Goal: Task Accomplishment & Management: Complete application form

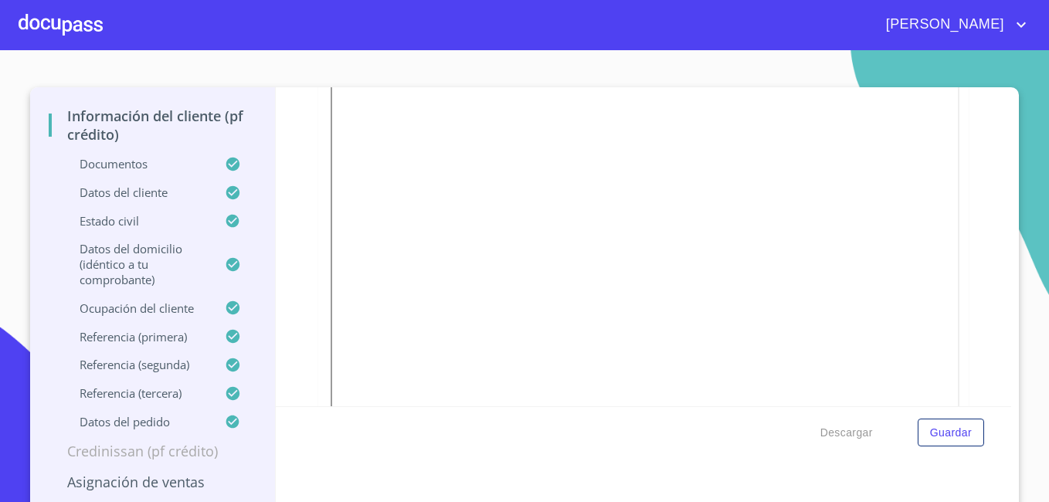
scroll to position [84, 0]
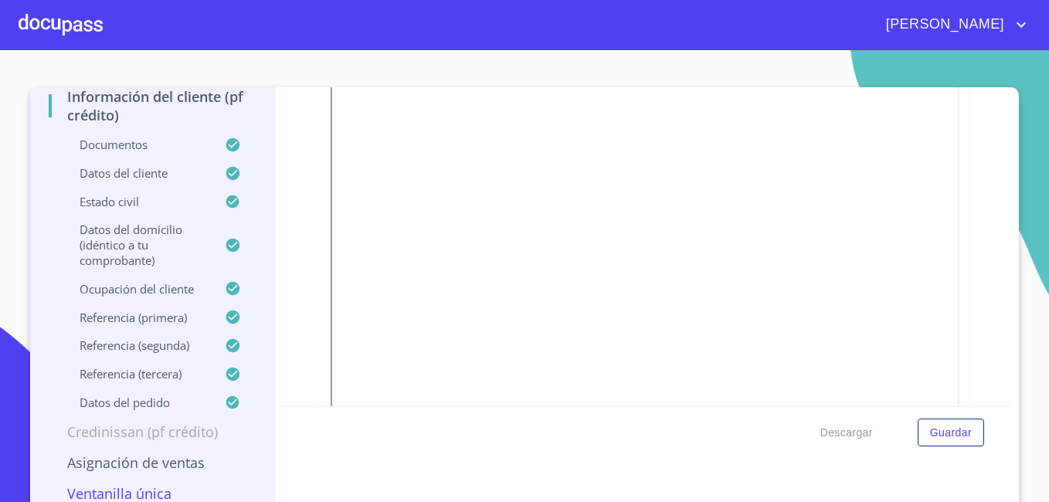
click at [149, 493] on p "Ventanilla única" at bounding box center [153, 493] width 208 height 19
click at [145, 459] on p "Asignación de Ventas" at bounding box center [153, 462] width 208 height 19
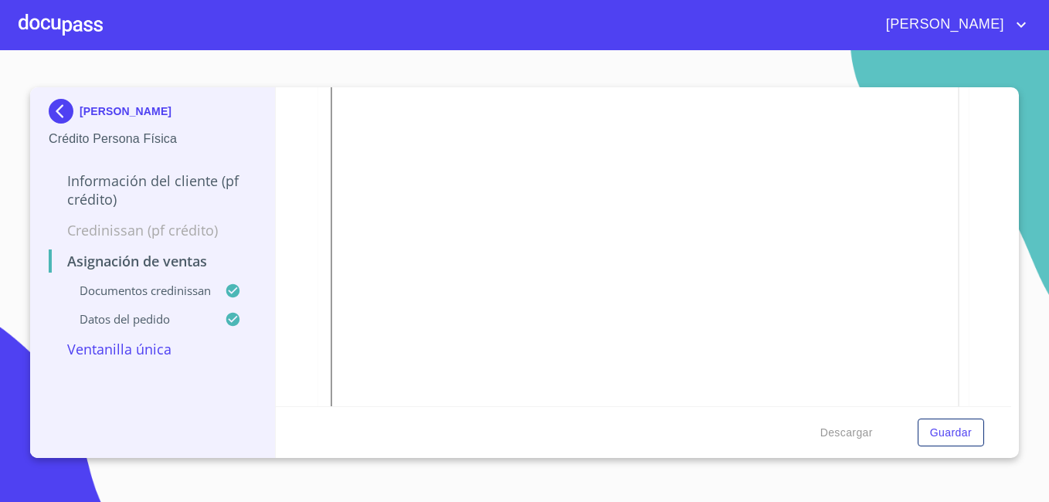
scroll to position [0, 0]
click at [60, 26] on div at bounding box center [61, 24] width 84 height 49
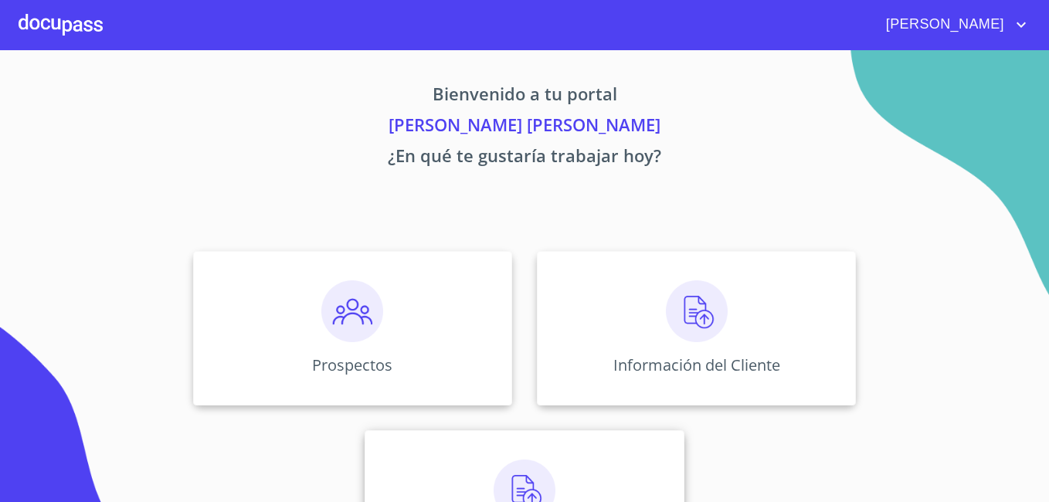
click at [507, 473] on img at bounding box center [524, 490] width 62 height 62
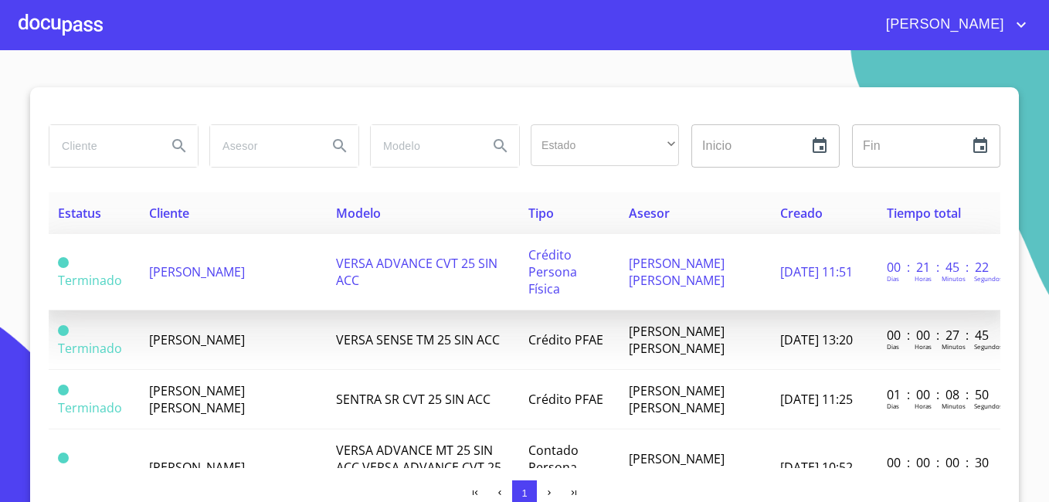
click at [187, 266] on span "[PERSON_NAME]" at bounding box center [197, 271] width 96 height 17
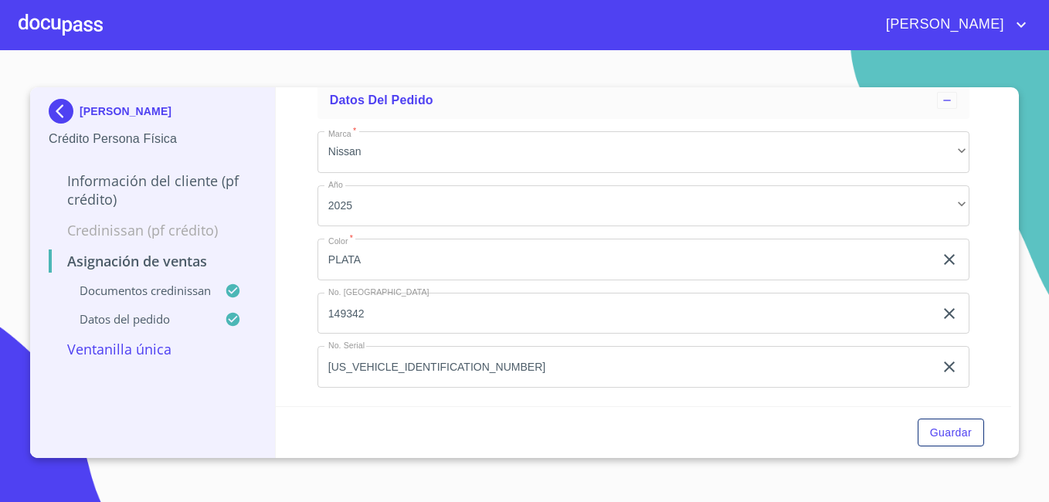
scroll to position [1088, 0]
click at [959, 429] on span "Guardar" at bounding box center [951, 432] width 42 height 19
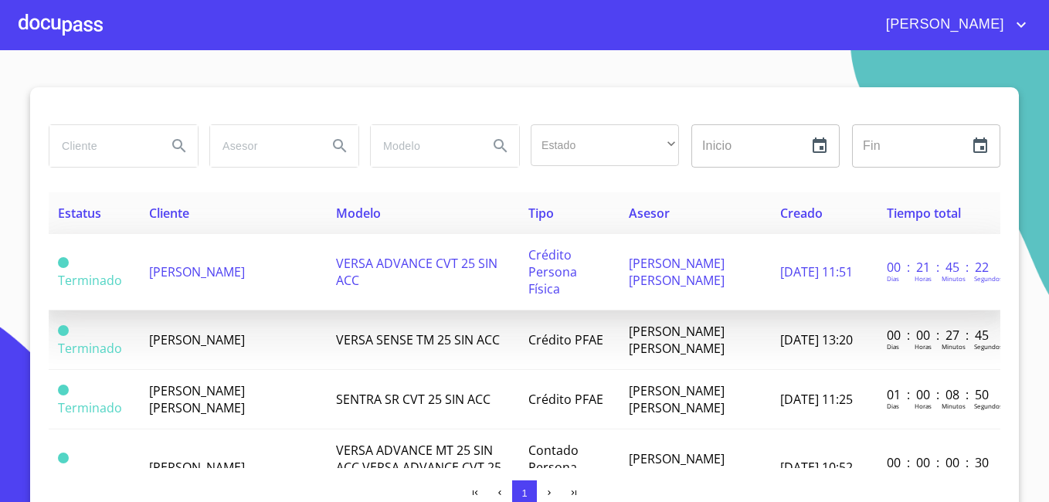
click at [183, 263] on span "[PERSON_NAME]" at bounding box center [197, 271] width 96 height 17
